Goal: Information Seeking & Learning: Learn about a topic

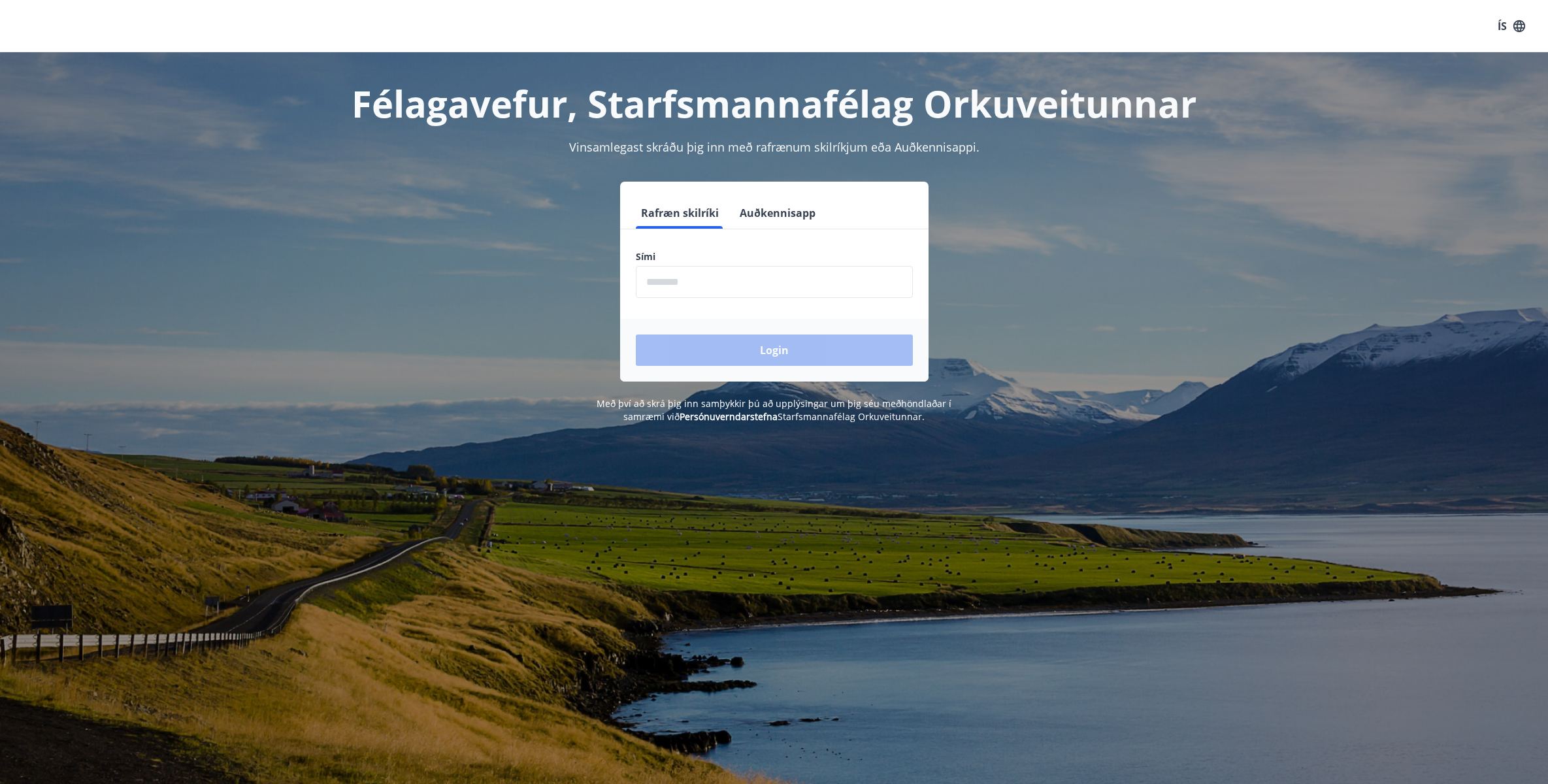
click at [699, 276] on input "phone" at bounding box center [774, 281] width 277 height 32
type input "********"
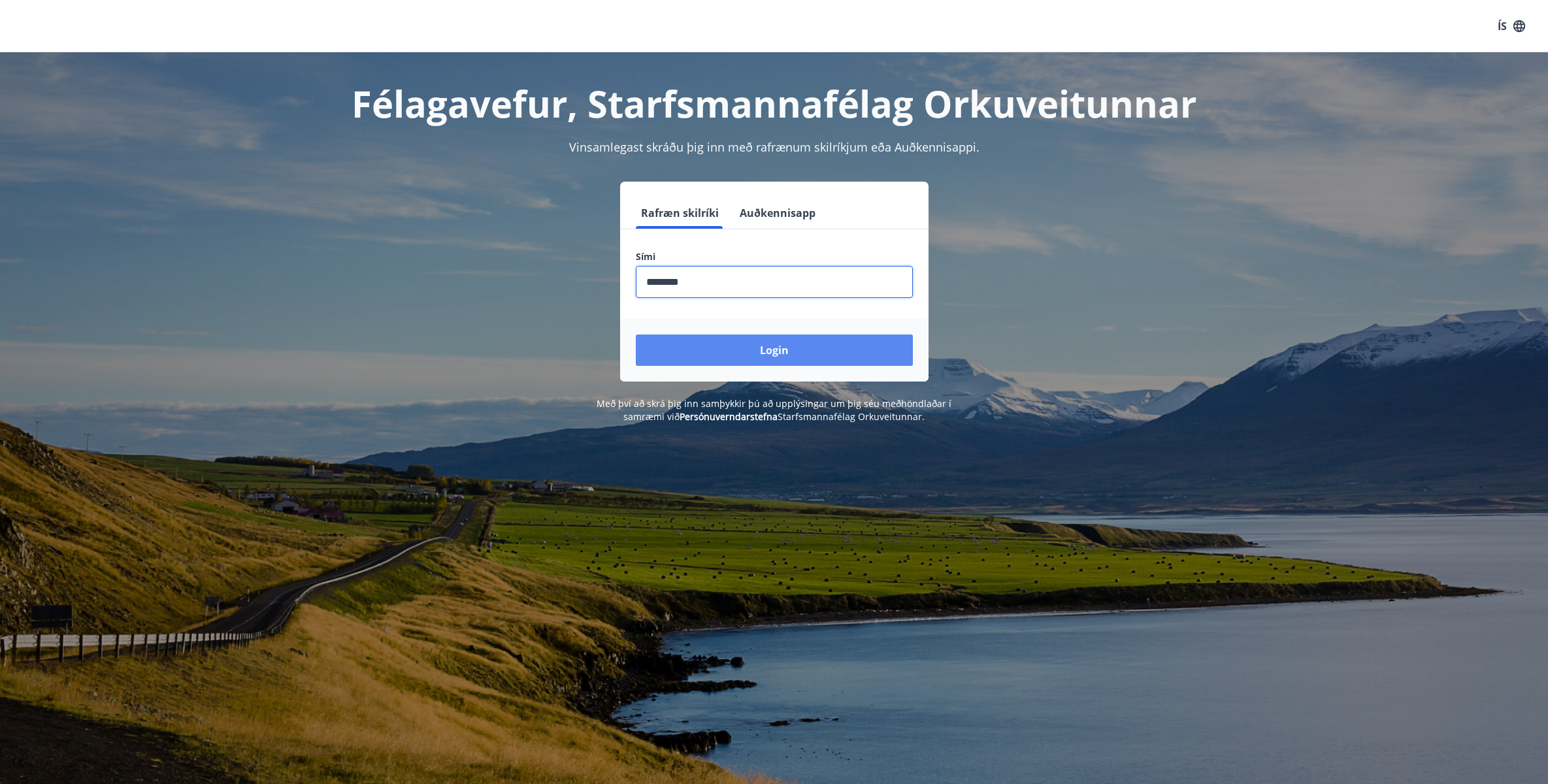
click at [711, 354] on button "Login" at bounding box center [774, 350] width 277 height 32
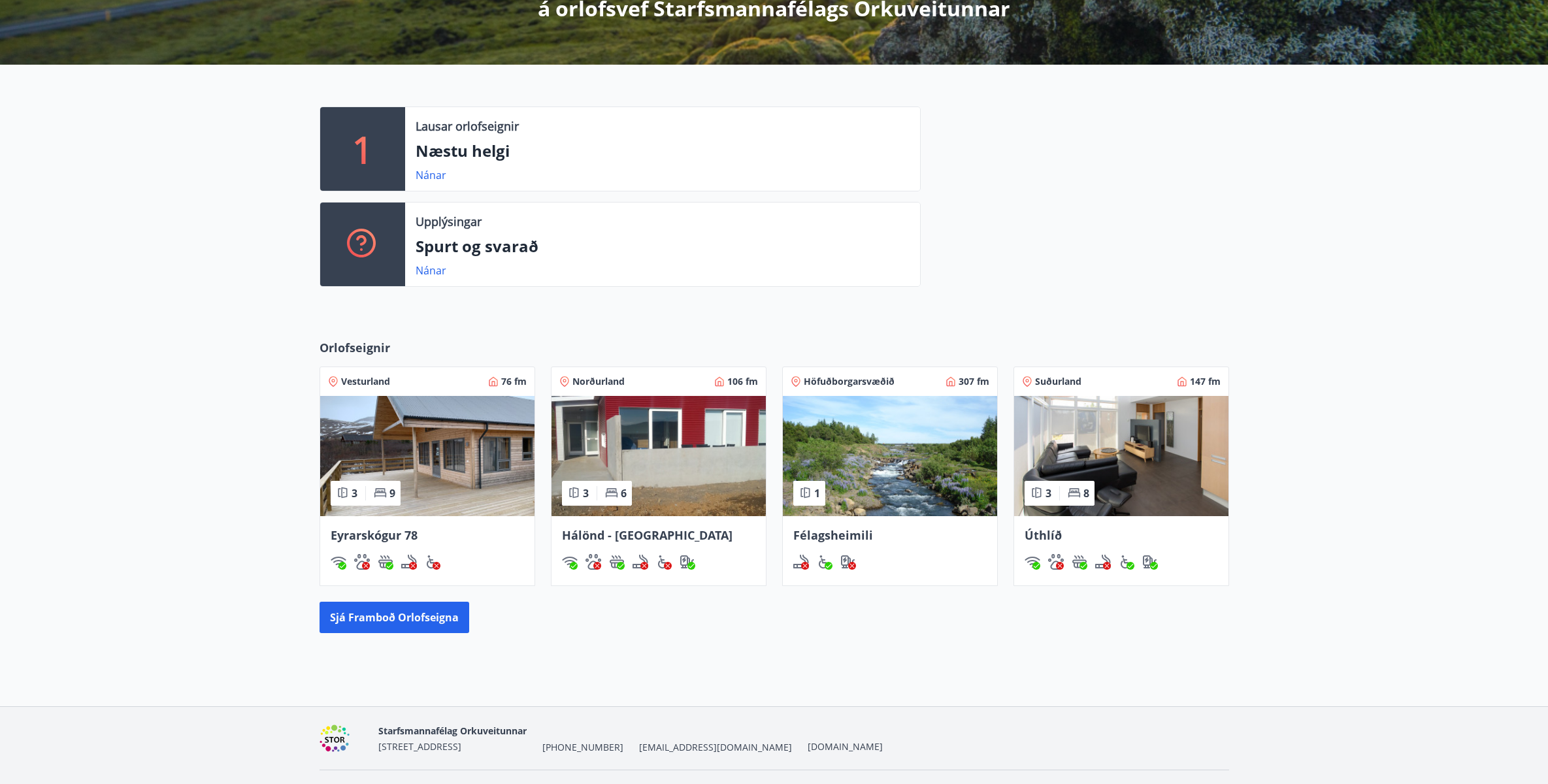
scroll to position [293, 0]
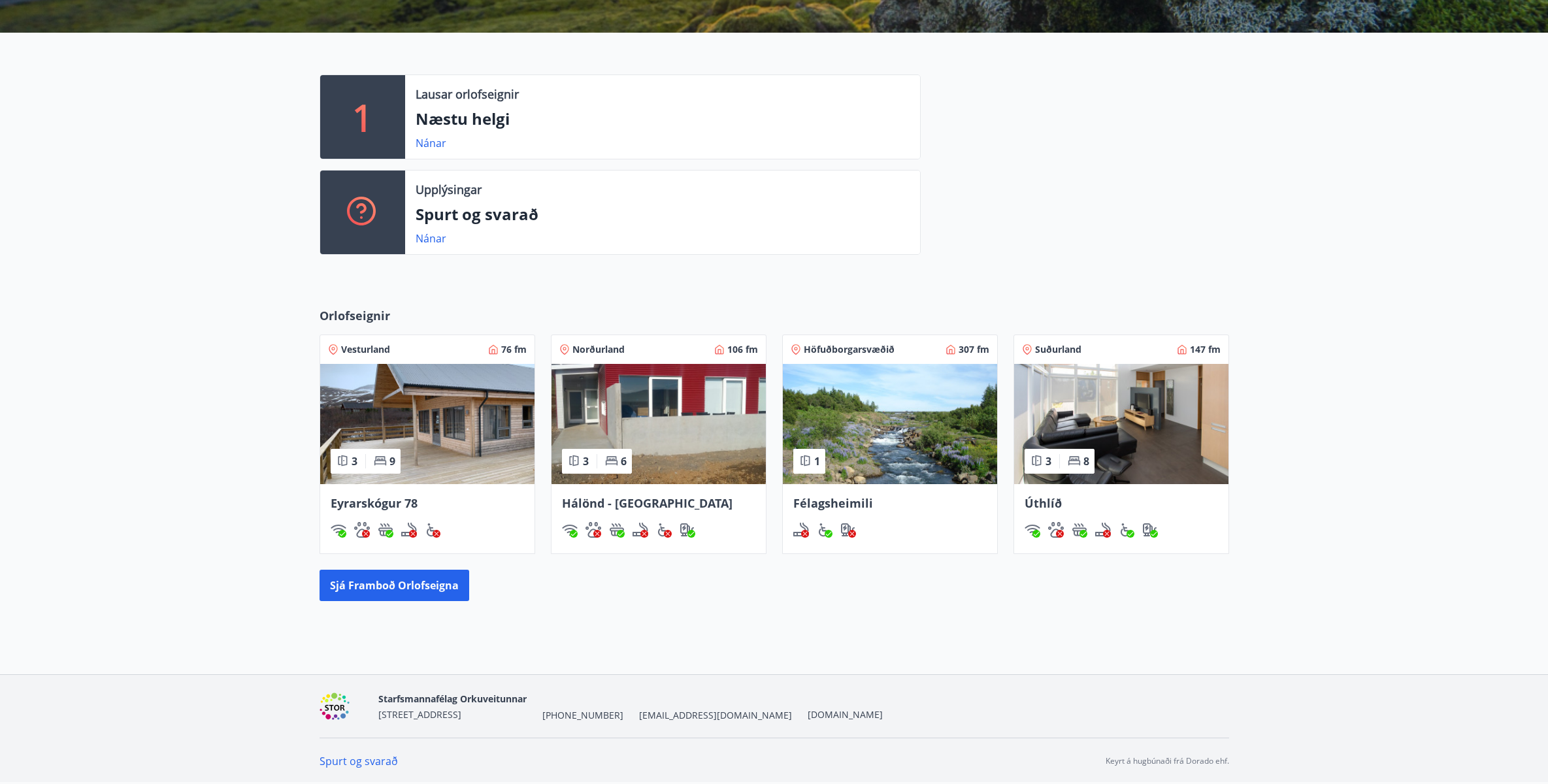
click at [371, 757] on link "Spurt og svarað" at bounding box center [358, 761] width 79 height 14
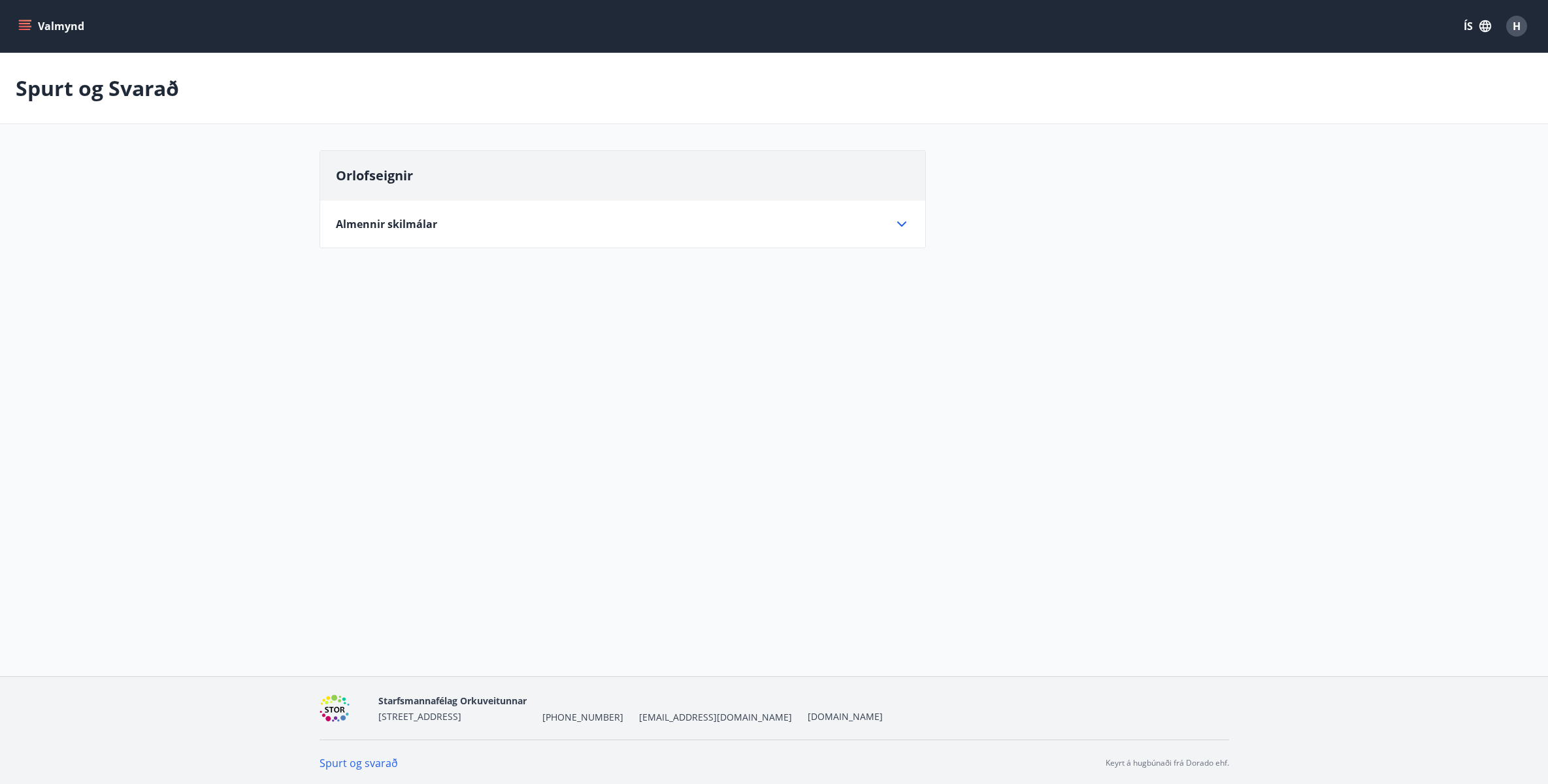
click at [517, 224] on div "Almennir skilmálar" at bounding box center [615, 224] width 558 height 14
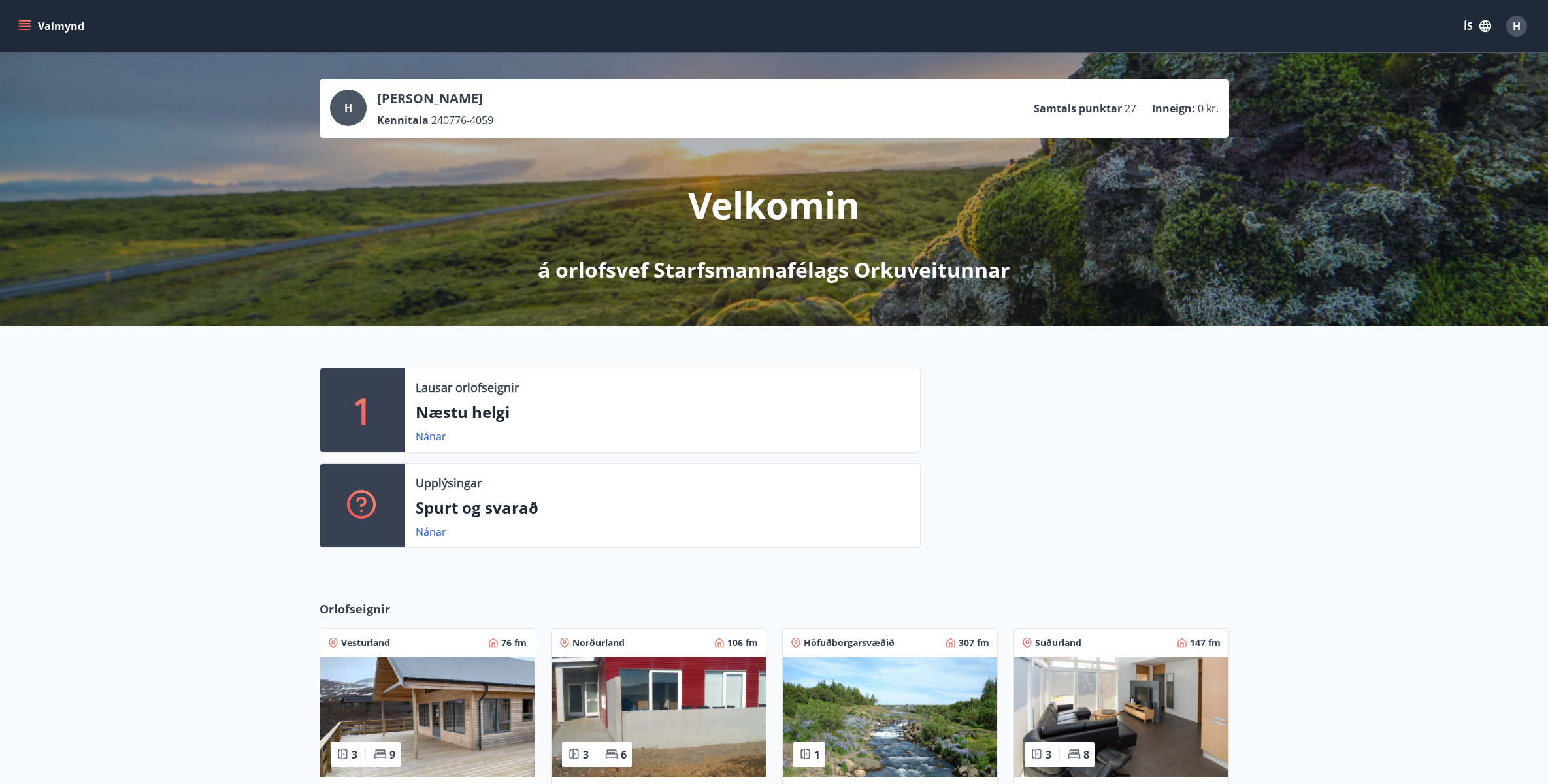
click at [1114, 97] on ul "Samtals punktar 27 Inneign : 0 kr." at bounding box center [1125, 108] width 185 height 25
click at [1114, 109] on p "Samtals punktar" at bounding box center [1077, 109] width 88 height 14
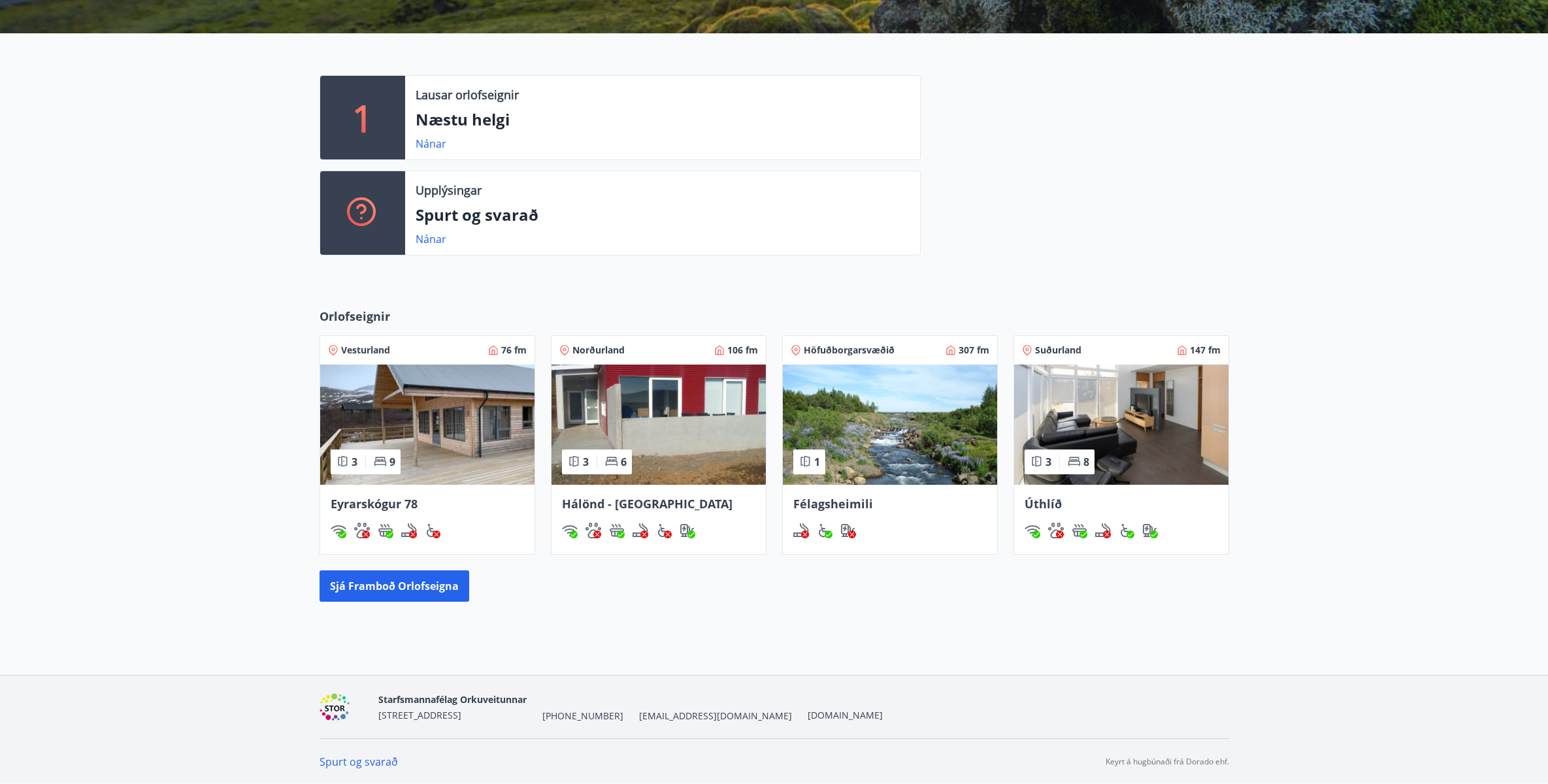
scroll to position [293, 0]
click at [397, 398] on img at bounding box center [427, 424] width 214 height 120
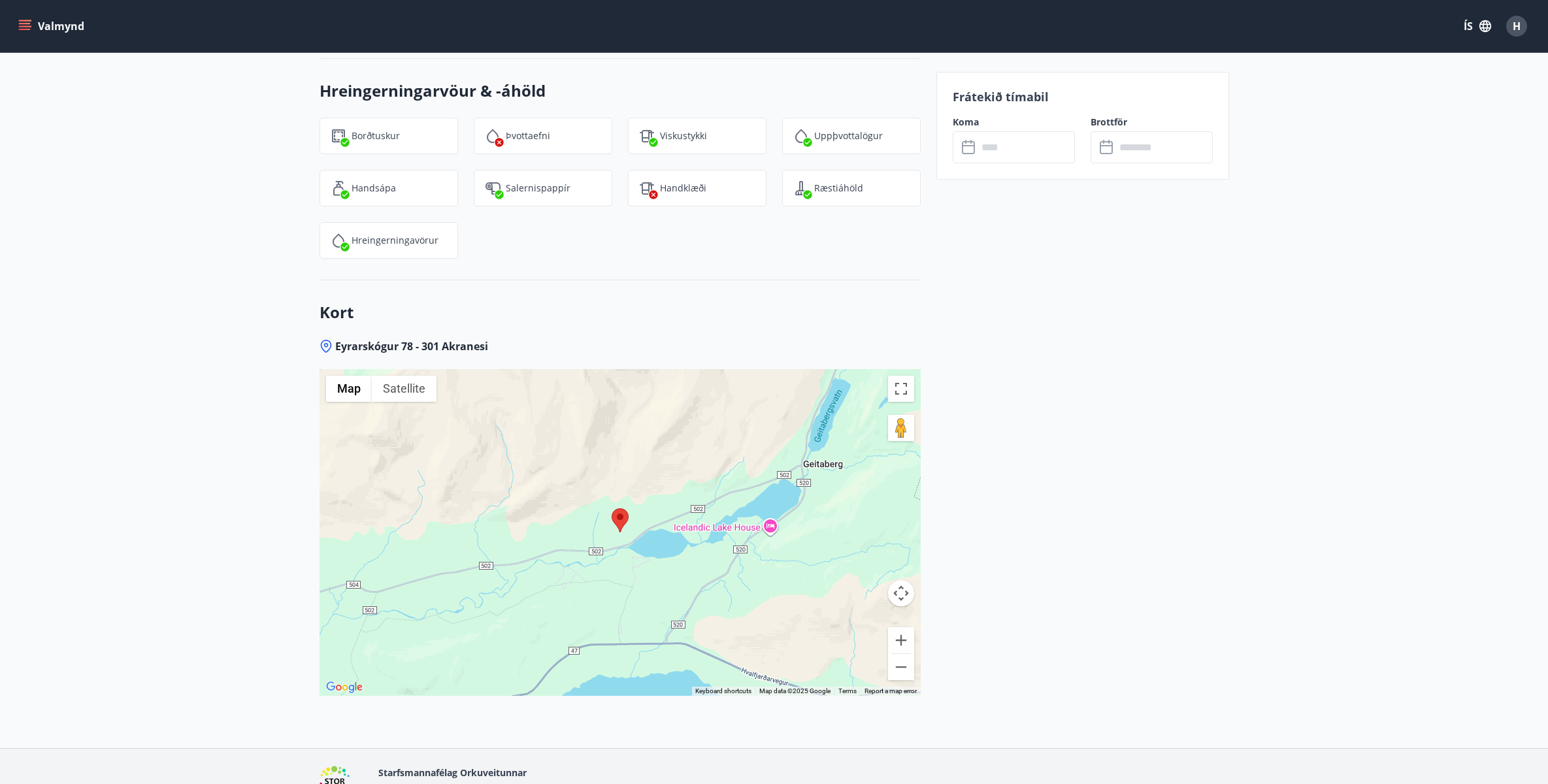
scroll to position [3019, 0]
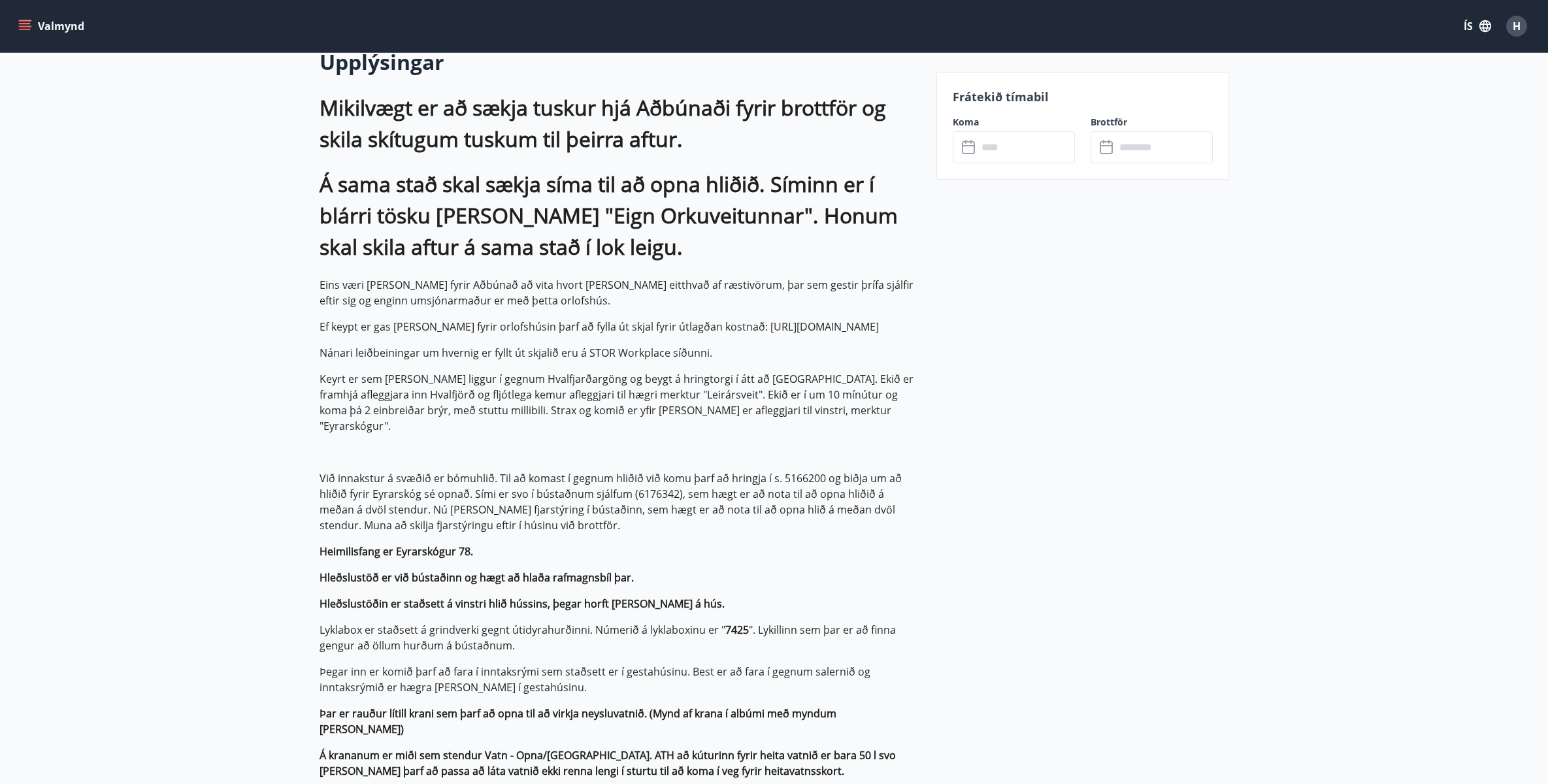
scroll to position [392, 0]
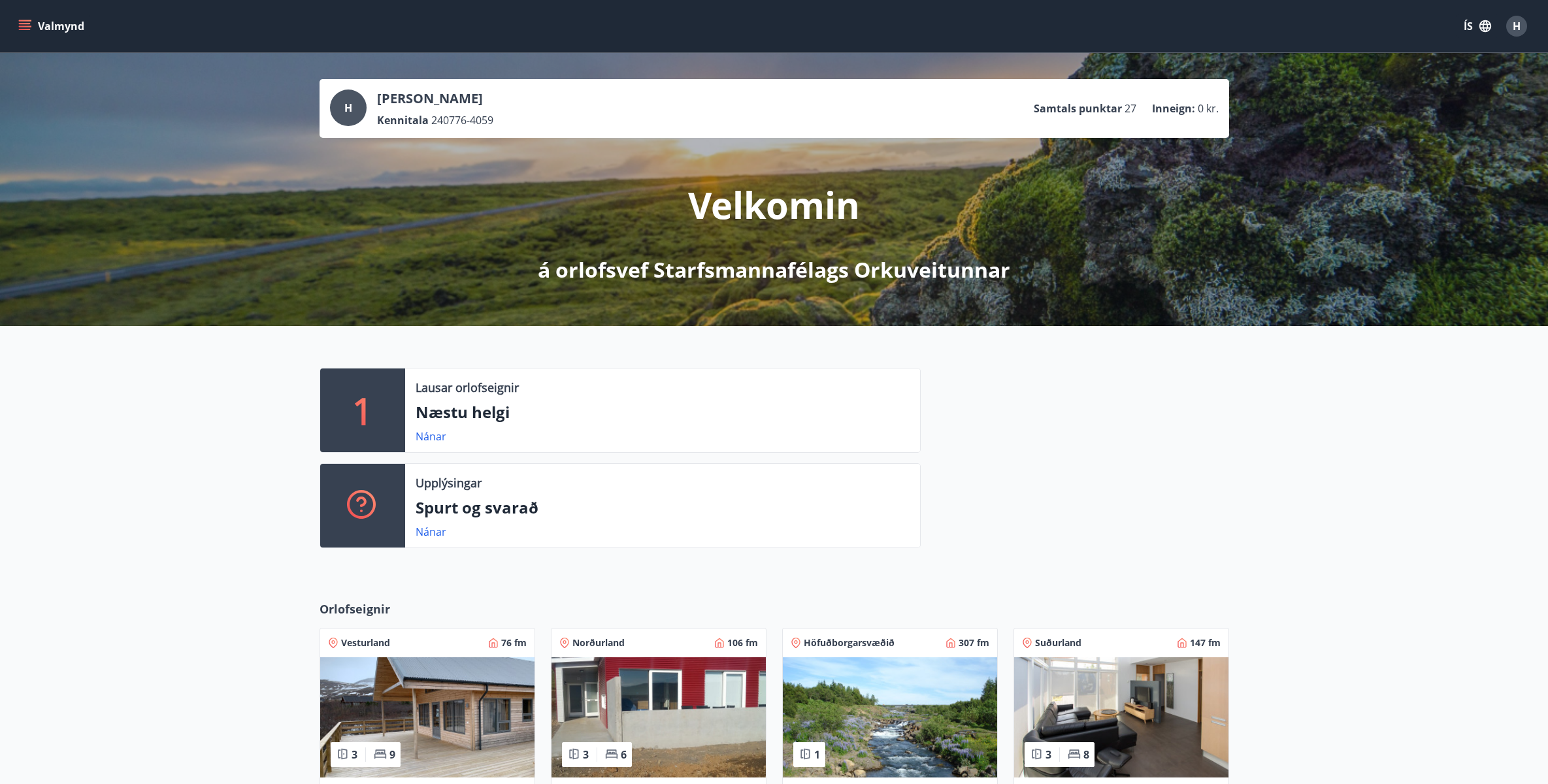
click at [338, 112] on div "H" at bounding box center [348, 108] width 36 height 36
click at [373, 116] on div "H Hörður Smári Jóhannesson Kennitala 240776-4059" at bounding box center [412, 109] width 163 height 38
click at [447, 107] on p "Hörður Smári Jóhannesson" at bounding box center [435, 98] width 117 height 18
click at [484, 135] on div "H Hörður Smári Jóhannesson Kennitala 240776-4059 Samtals punktar 27 Inneign : 0…" at bounding box center [774, 109] width 910 height 59
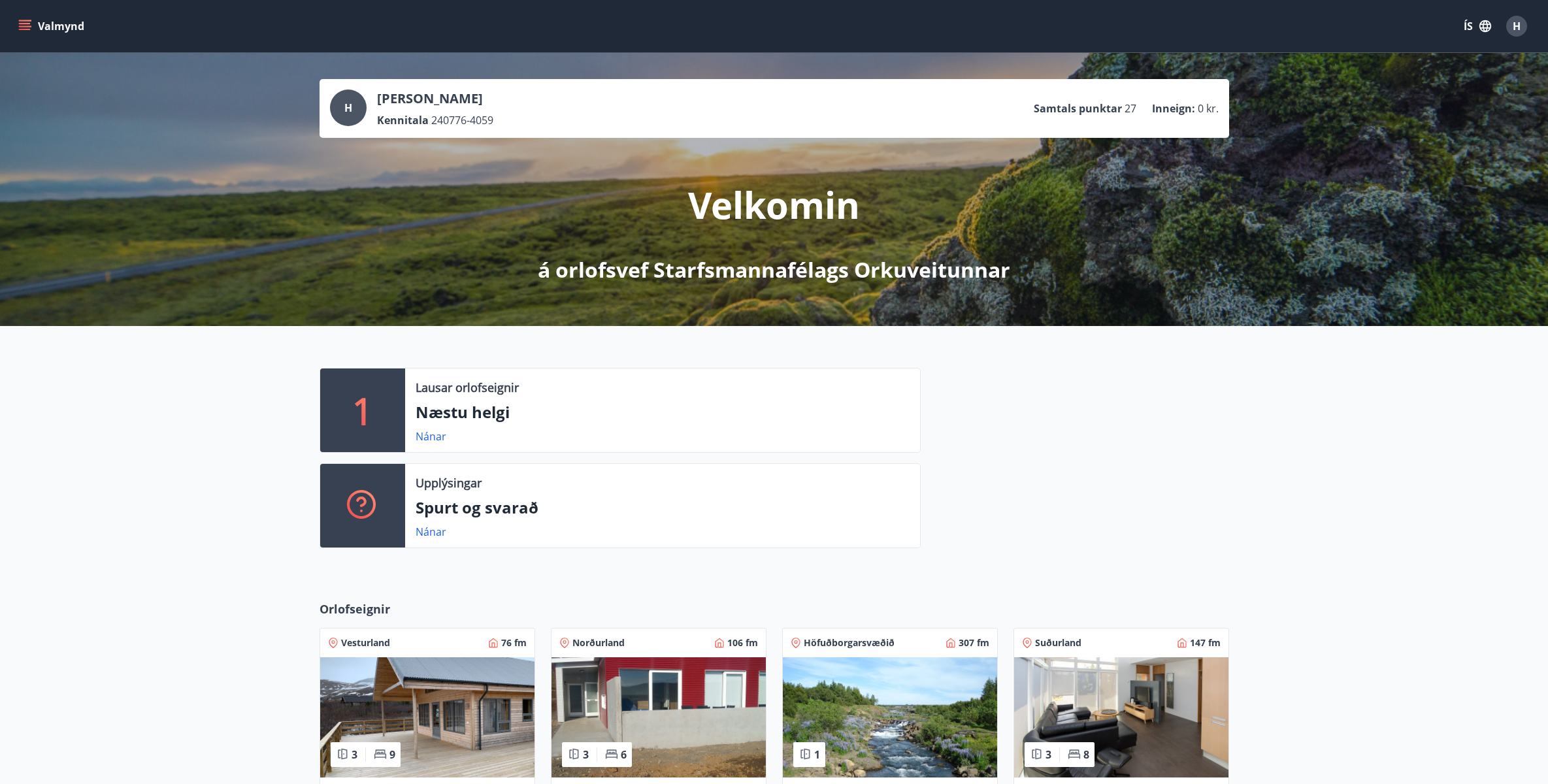
click at [655, 235] on div "Velkomin á orlofsvef Starfsmannafélags Orkuveitunnar" at bounding box center [774, 211] width 732 height 147
click at [672, 287] on div "H Hörður Smári Jóhannesson Kennitala 240776-4059 Samtals punktar 27 Inneign : 0…" at bounding box center [774, 189] width 1548 height 273
drag, startPoint x: 389, startPoint y: 516, endPoint x: 399, endPoint y: 519, distance: 10.4
drag, startPoint x: 399, startPoint y: 519, endPoint x: 448, endPoint y: 503, distance: 51.5
click at [448, 503] on p "Spurt og svarað" at bounding box center [662, 507] width 494 height 22
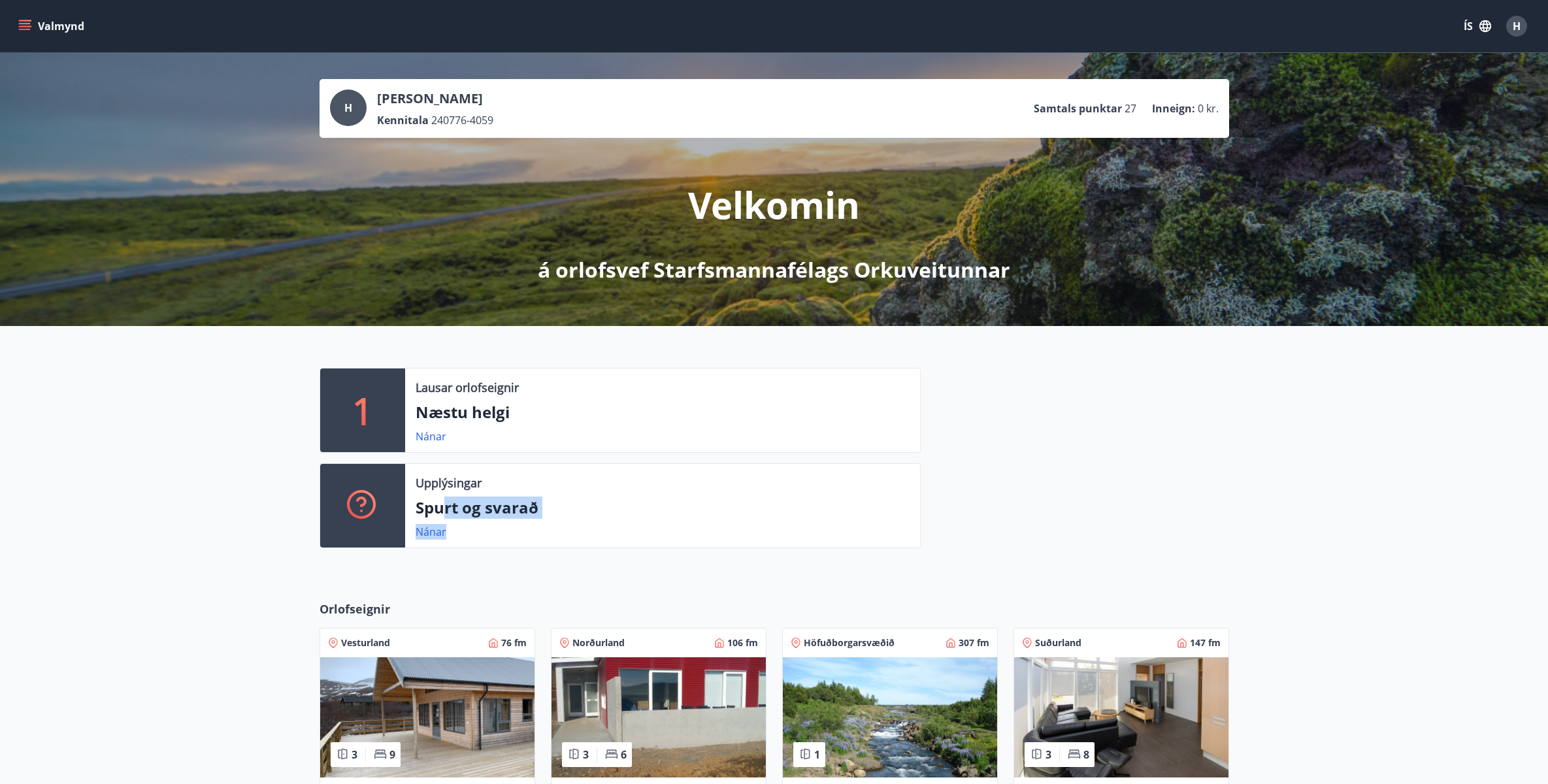
click at [443, 518] on div "Upplýsingar Spurt og svarað Nánar" at bounding box center [662, 505] width 515 height 83
drag, startPoint x: 443, startPoint y: 518, endPoint x: 435, endPoint y: 532, distance: 16.1
click at [435, 532] on link "Nánar" at bounding box center [431, 532] width 31 height 14
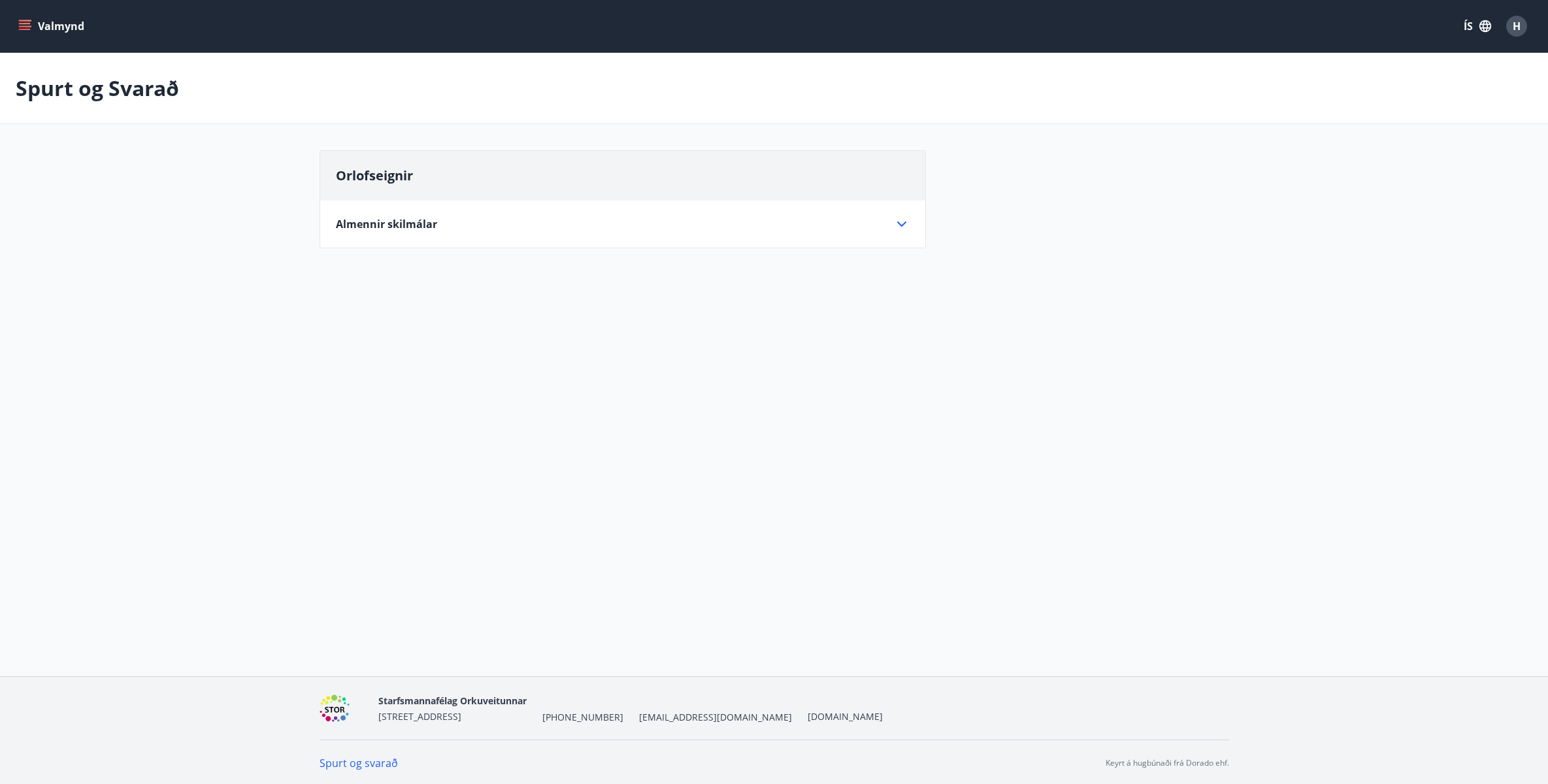
click at [540, 184] on div "Orlofseignir" at bounding box center [623, 175] width 605 height 50
click at [543, 225] on div "Almennir skilmálar" at bounding box center [615, 224] width 558 height 14
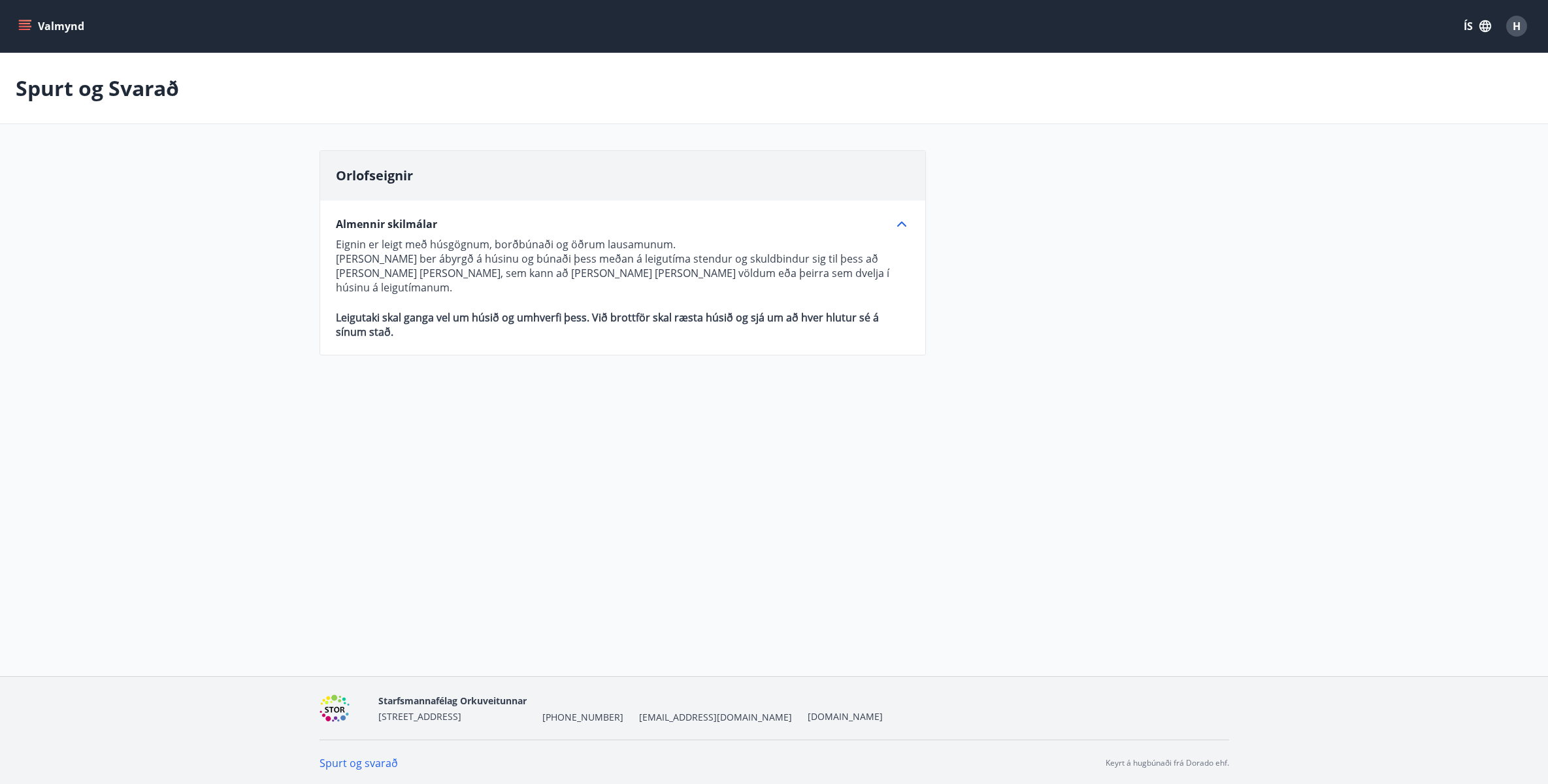
click at [466, 295] on p at bounding box center [622, 303] width 573 height 16
click at [291, 247] on main "Spurt og Svarað Orlofseignir Almennir skilmálar Eignin er leigt með húsgögnum, …" at bounding box center [774, 212] width 1548 height 318
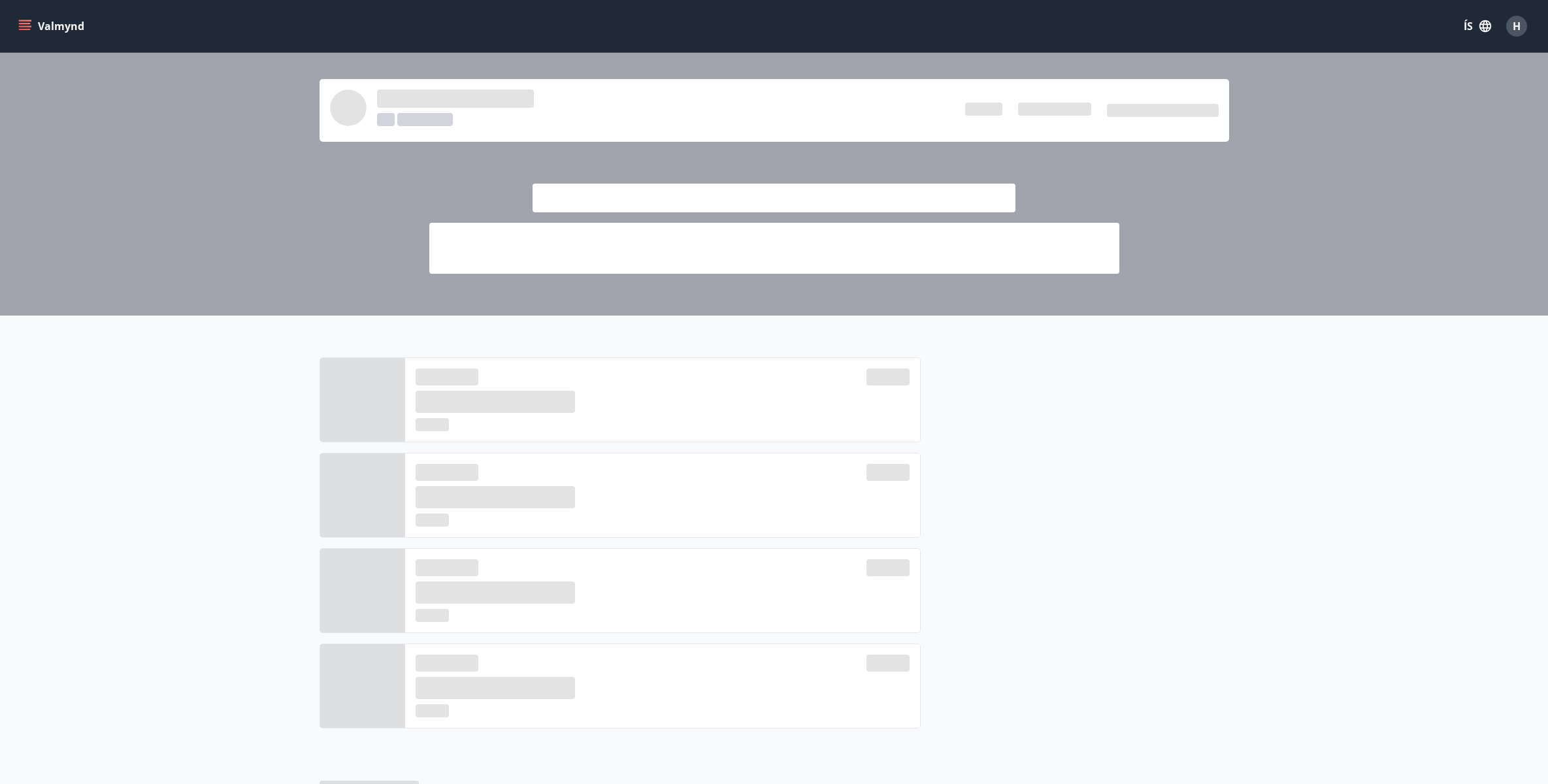
click at [151, 365] on div at bounding box center [774, 537] width 1548 height 444
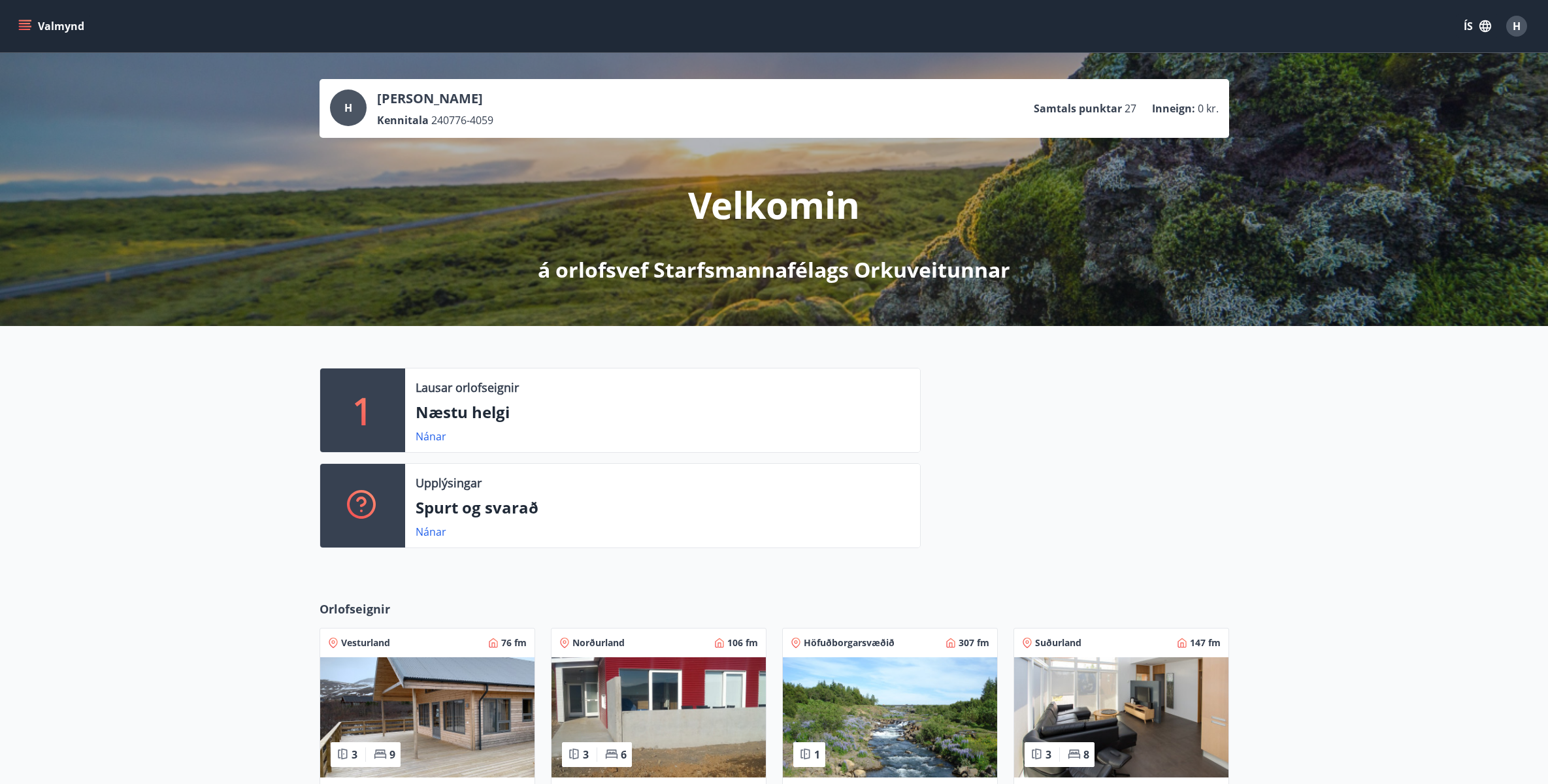
click at [109, 515] on div "1 Lausar orlofseignir Næstu helgi Nánar Upplýsingar Spurt og svarað Nánar" at bounding box center [774, 453] width 1548 height 254
